Goal: Task Accomplishment & Management: Use online tool/utility

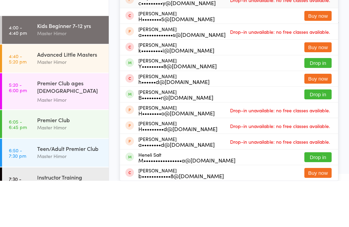
scroll to position [31, 0]
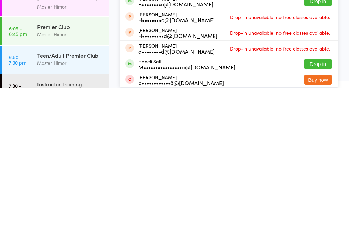
type input "He"
click at [318, 198] on button "Drop in" at bounding box center [317, 203] width 27 height 10
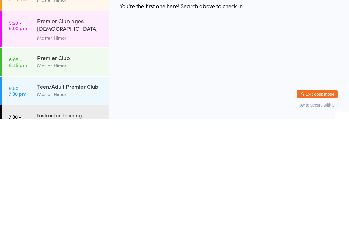
scroll to position [0, 0]
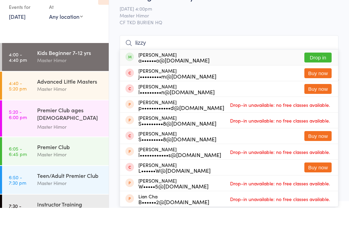
type input "lizzy"
click at [312, 72] on button "Drop in" at bounding box center [317, 77] width 27 height 10
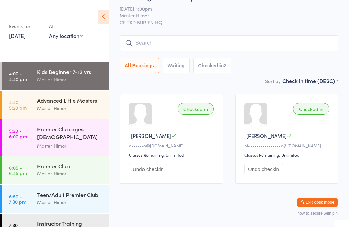
click at [246, 47] on input "search" at bounding box center [229, 43] width 219 height 16
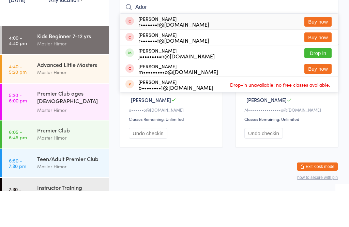
type input "Ador"
click at [315, 84] on button "Drop in" at bounding box center [317, 89] width 27 height 10
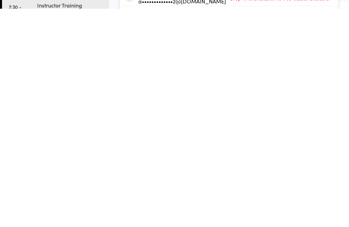
scroll to position [0, 0]
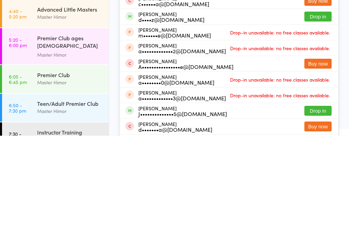
type input "alex"
click at [186, 150] on div "Alex León-romero A••••••••••••••••e@yahoo.com" at bounding box center [185, 155] width 95 height 11
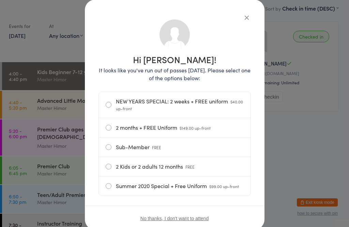
scroll to position [34, 0]
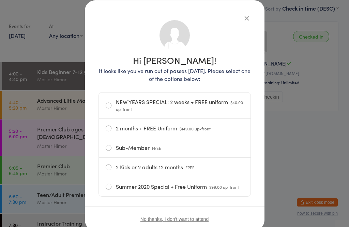
click at [247, 16] on icon "button" at bounding box center [247, 18] width 8 height 8
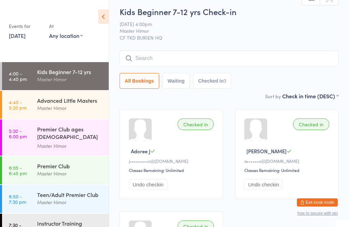
scroll to position [0, 0]
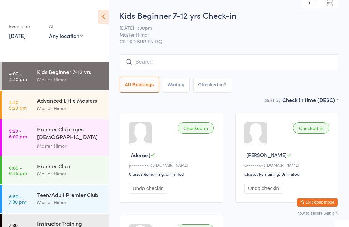
click at [178, 62] on input "search" at bounding box center [229, 62] width 219 height 16
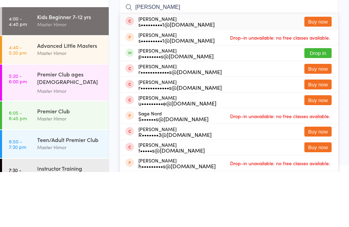
type input "Nora"
click at [317, 103] on button "Drop in" at bounding box center [317, 108] width 27 height 10
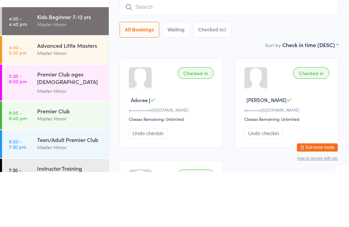
scroll to position [55, 0]
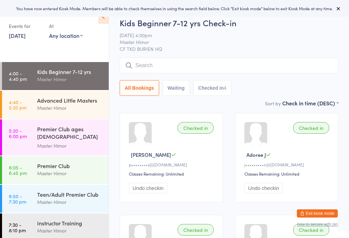
click at [247, 59] on input "search" at bounding box center [229, 66] width 219 height 16
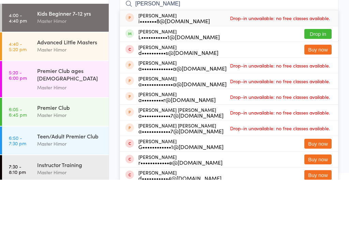
type input "[PERSON_NAME]"
click at [317, 87] on button "Drop in" at bounding box center [317, 92] width 27 height 10
